Goal: Task Accomplishment & Management: Manage account settings

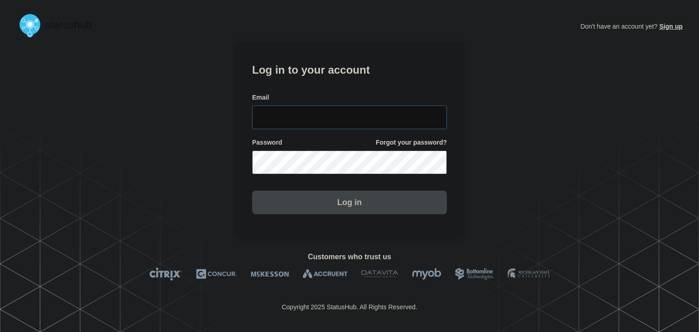
type input "[PERSON_NAME][EMAIL_ADDRESS][PERSON_NAME][DOMAIN_NAME]"
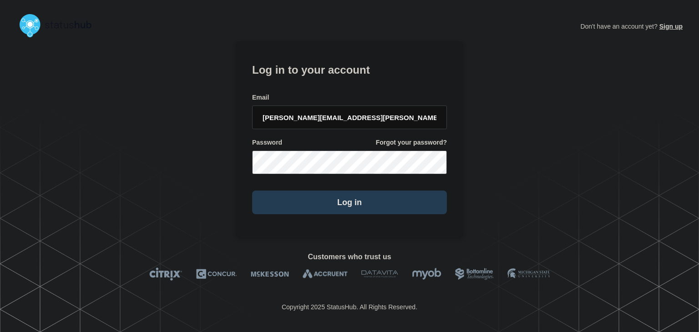
click at [351, 206] on button "Log in" at bounding box center [349, 203] width 195 height 24
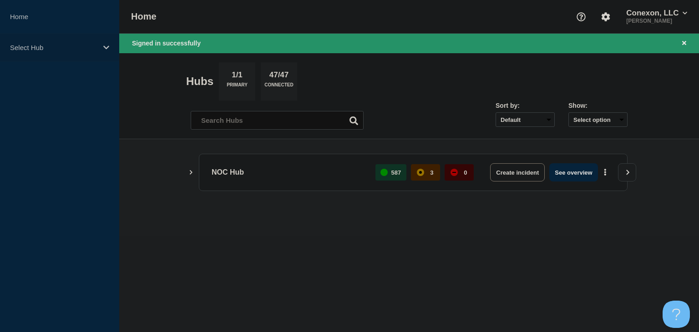
click at [91, 58] on div "Select Hub" at bounding box center [59, 48] width 119 height 28
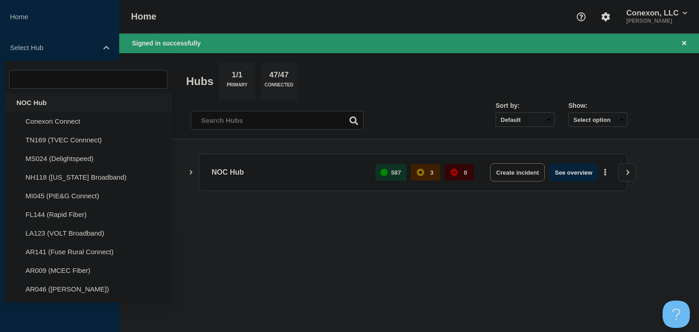
click at [73, 99] on div "NOC Hub" at bounding box center [89, 102] width 168 height 19
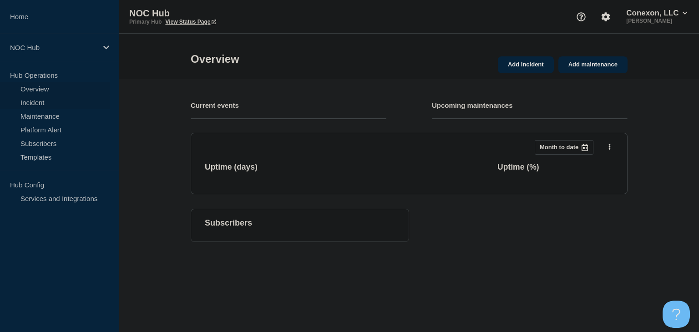
click at [51, 102] on link "Incident" at bounding box center [55, 103] width 110 height 14
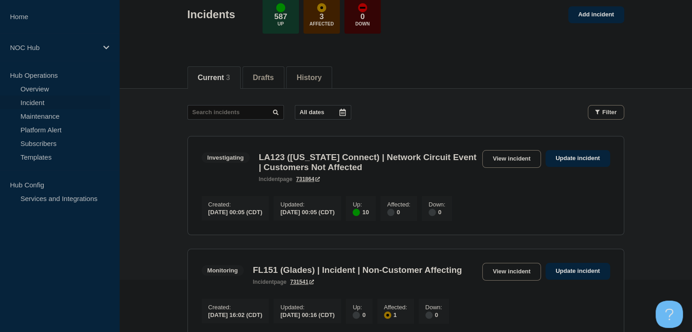
scroll to position [137, 0]
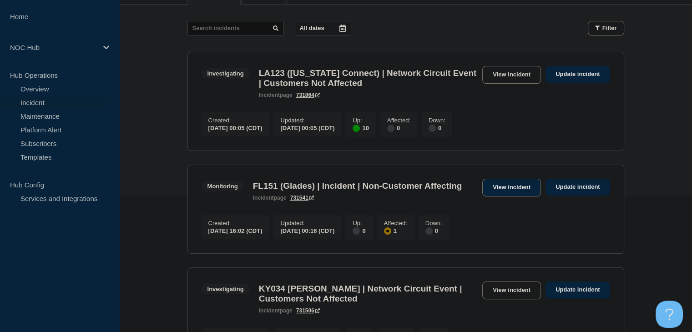
click at [514, 190] on link "View incident" at bounding box center [512, 188] width 59 height 18
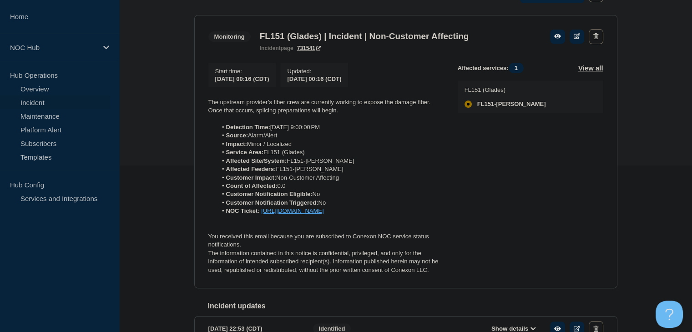
scroll to position [182, 0]
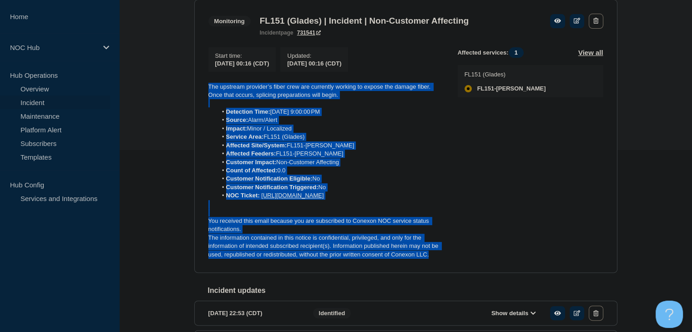
drag, startPoint x: 433, startPoint y: 266, endPoint x: 204, endPoint y: 86, distance: 291.2
click at [204, 86] on section "Monitoring FL151 (Glades) | Incident | Non-Customer Affecting incident page 731…" at bounding box center [405, 137] width 423 height 274
copy div "The upstream provider’s fiber crew are currently working to expose the damage f…"
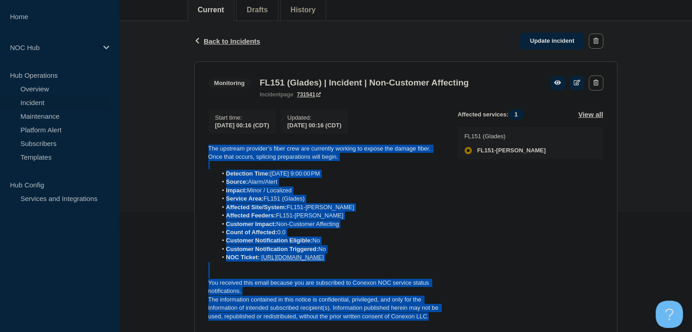
scroll to position [46, 0]
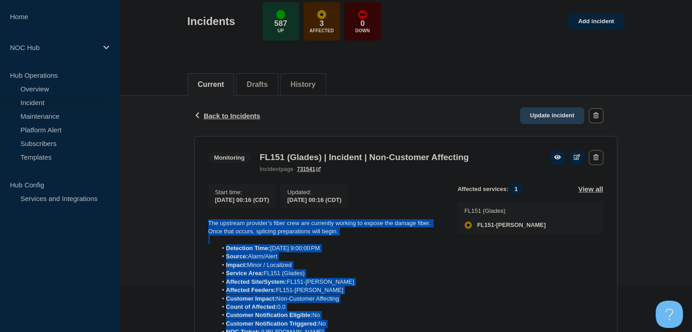
click at [543, 114] on link "Update incident" at bounding box center [552, 115] width 65 height 17
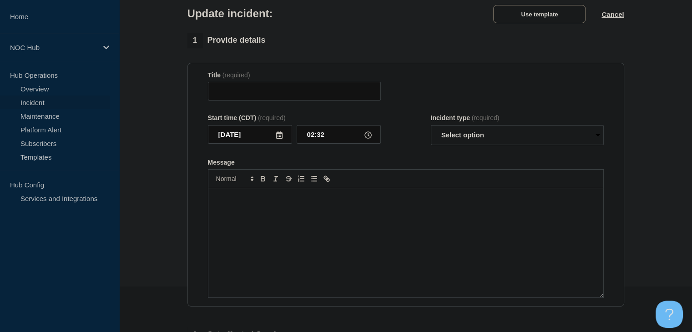
type input "FL151 (Glades) | Incident | Non-Customer Affecting"
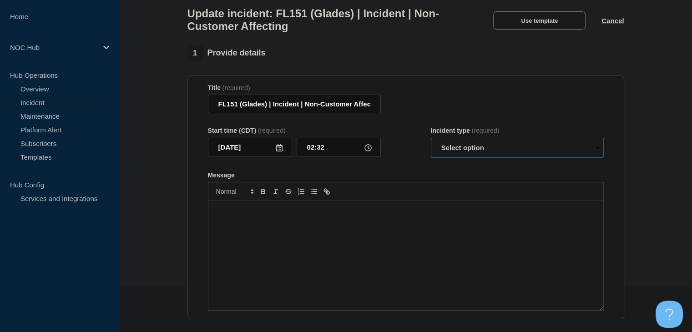
click at [463, 147] on select "Select option Investigating Identified Monitoring Resolved" at bounding box center [517, 148] width 173 height 20
select select "monitoring"
click at [431, 143] on select "Select option Investigating Identified Monitoring Resolved" at bounding box center [517, 148] width 173 height 20
click at [417, 253] on div "Message" at bounding box center [406, 255] width 395 height 109
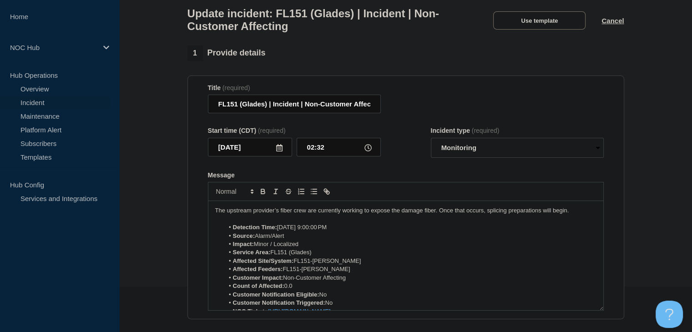
click at [344, 215] on p "The upstream provider’s fiber crew are currently working to expose the damage f…" at bounding box center [405, 211] width 381 height 8
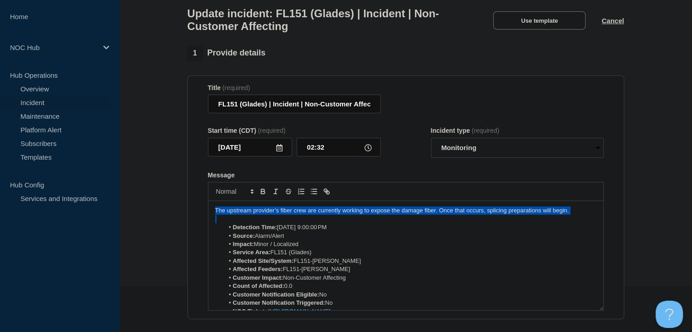
click at [344, 215] on p "The upstream provider’s fiber crew are currently working to expose the damage f…" at bounding box center [405, 211] width 381 height 8
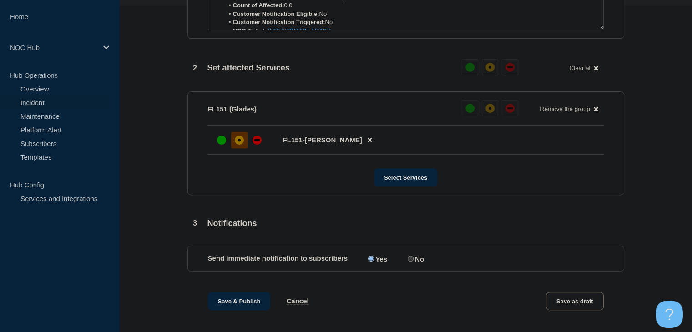
scroll to position [364, 0]
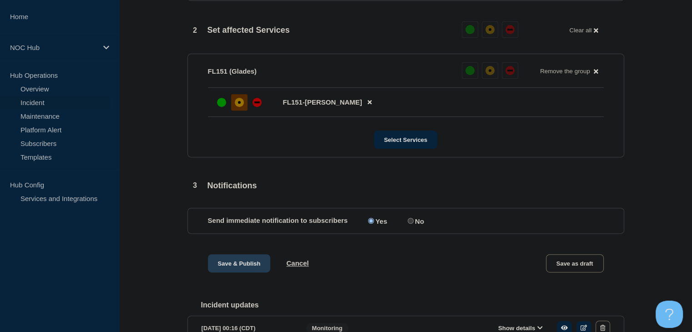
click at [228, 272] on button "Save & Publish" at bounding box center [239, 263] width 63 height 18
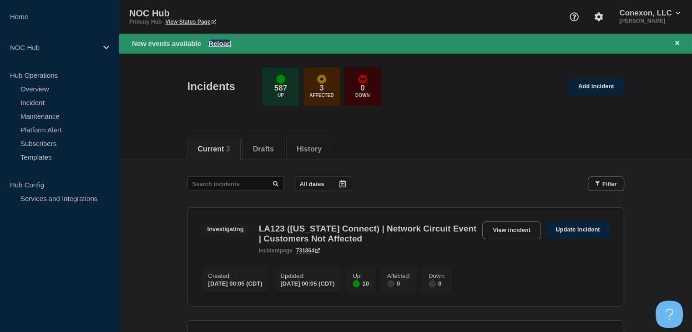
click at [218, 41] on button "Reload" at bounding box center [220, 44] width 23 height 8
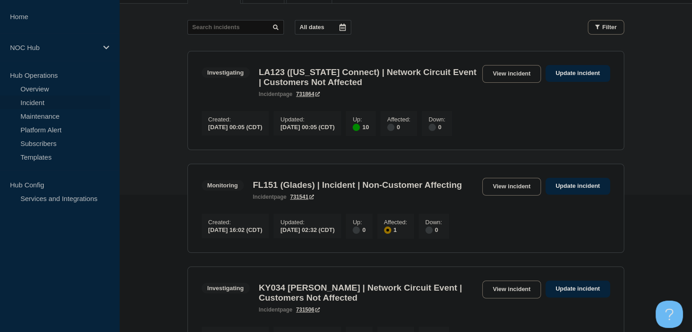
scroll to position [137, 0]
click at [511, 75] on link "View incident" at bounding box center [512, 75] width 59 height 18
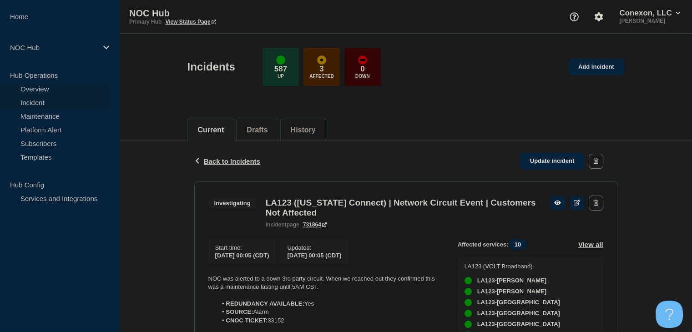
click at [53, 90] on link "Overview" at bounding box center [55, 89] width 110 height 14
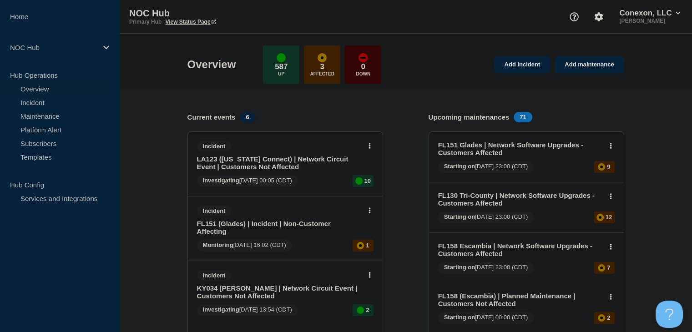
click at [25, 92] on link "Overview" at bounding box center [55, 89] width 110 height 14
click at [36, 102] on link "Incident" at bounding box center [55, 103] width 110 height 14
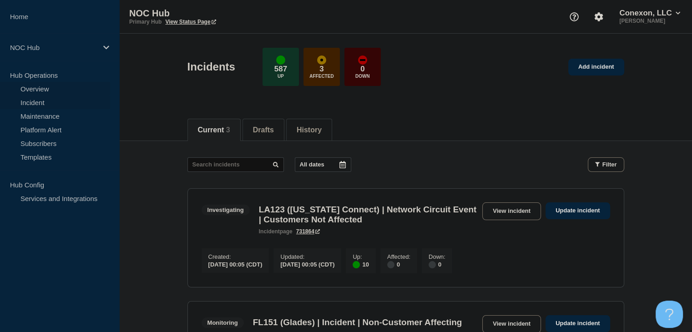
click at [71, 92] on link "Overview" at bounding box center [55, 89] width 110 height 14
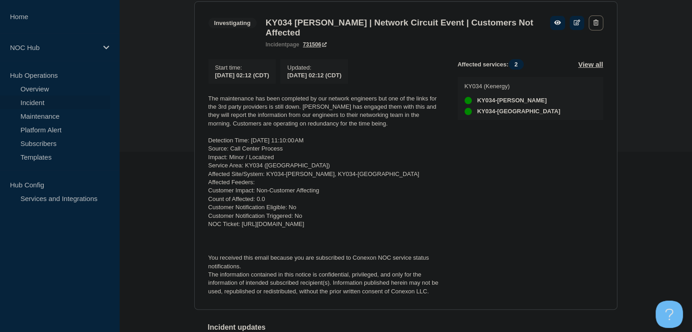
scroll to position [182, 0]
